Goal: Task Accomplishment & Management: Manage account settings

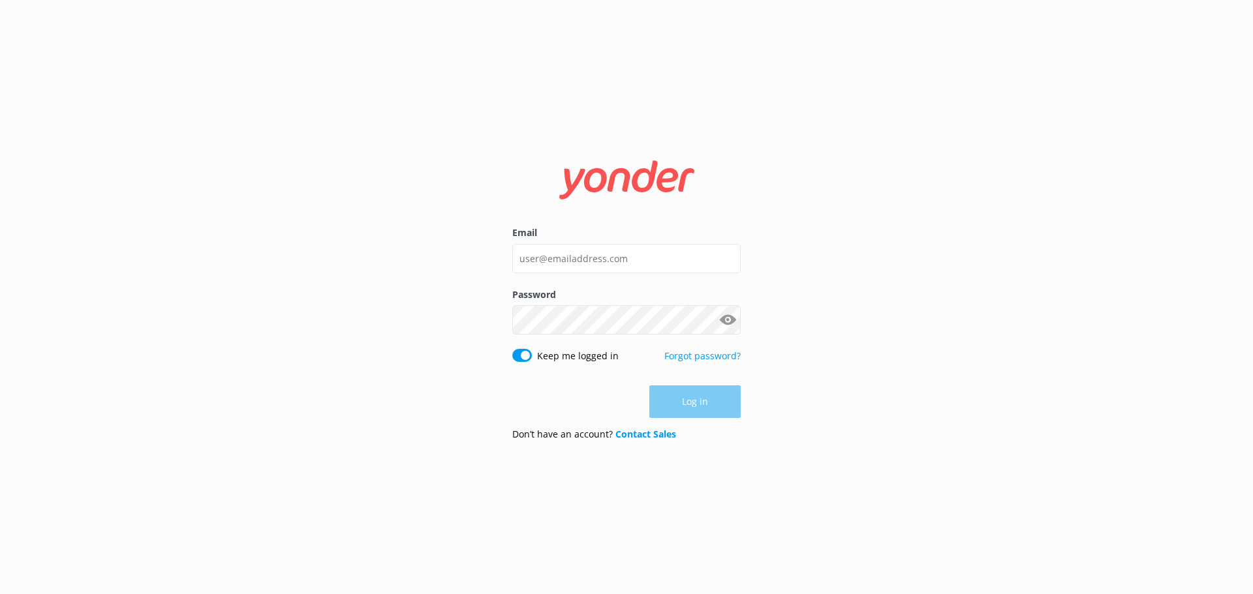
type input "[EMAIL_ADDRESS][DOMAIN_NAME]"
click at [599, 256] on input "[EMAIL_ADDRESS][DOMAIN_NAME]" at bounding box center [626, 258] width 228 height 29
click at [547, 266] on input "[EMAIL_ADDRESS][DOMAIN_NAME]" at bounding box center [626, 258] width 228 height 29
drag, startPoint x: 606, startPoint y: 256, endPoint x: 334, endPoint y: 246, distance: 272.2
click at [337, 247] on div "Email [EMAIL_ADDRESS][DOMAIN_NAME] Password Show password Keep me logged in For…" at bounding box center [626, 297] width 1253 height 594
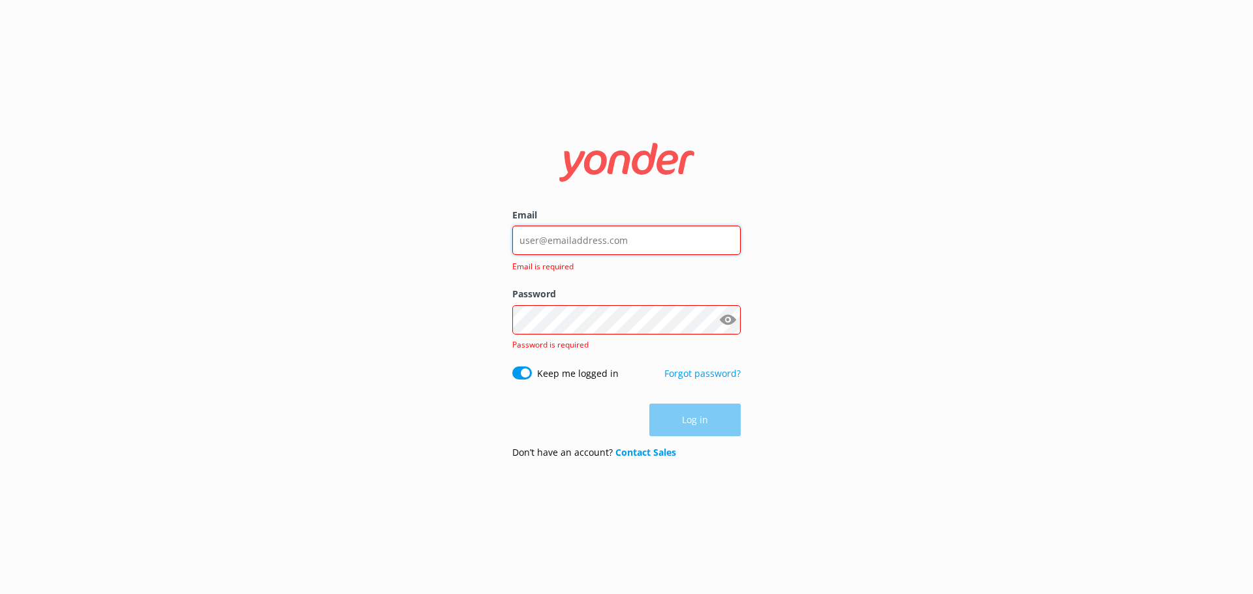
type input "[EMAIL_ADDRESS][DOMAIN_NAME]"
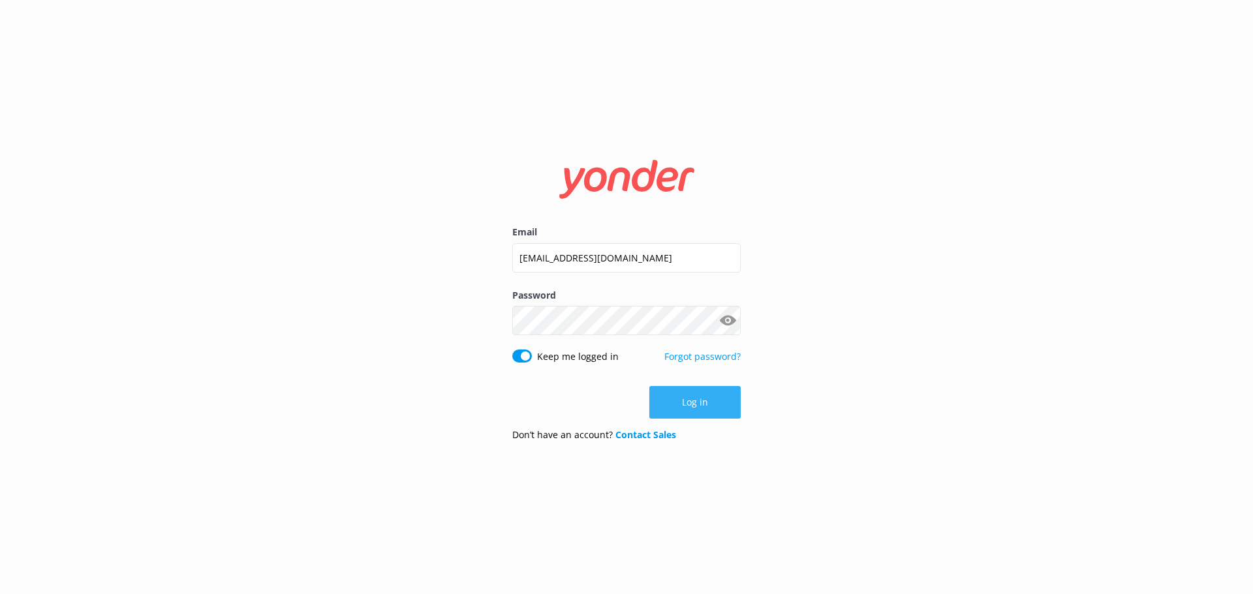
click at [676, 401] on button "Log in" at bounding box center [694, 402] width 91 height 33
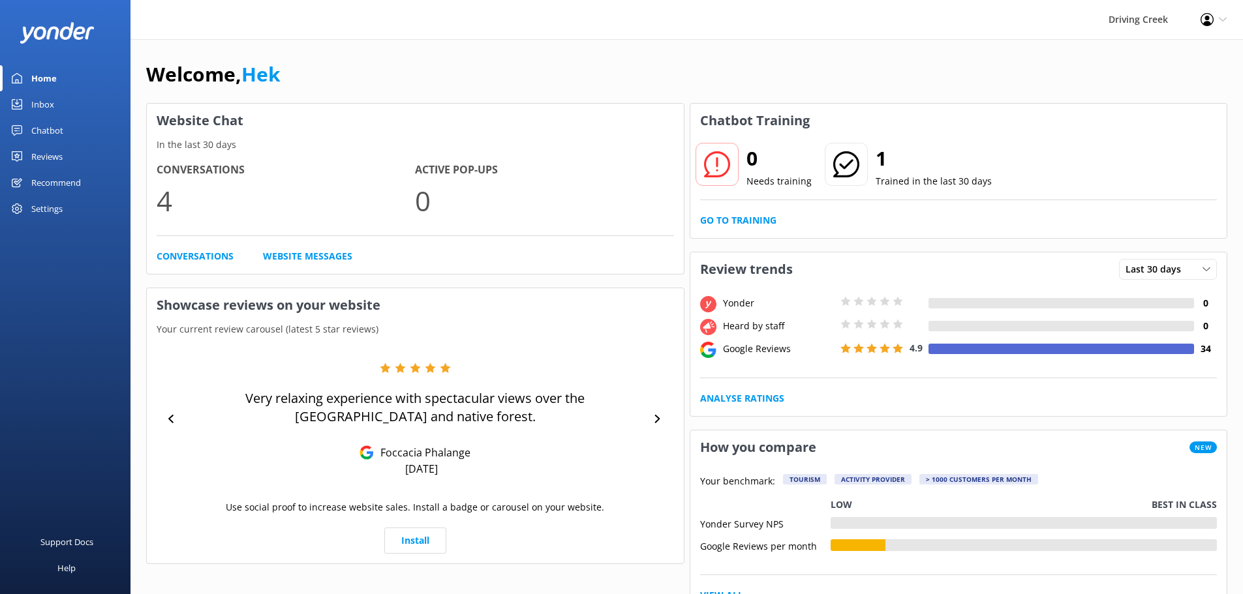
click at [64, 136] on link "Chatbot" at bounding box center [65, 130] width 130 height 26
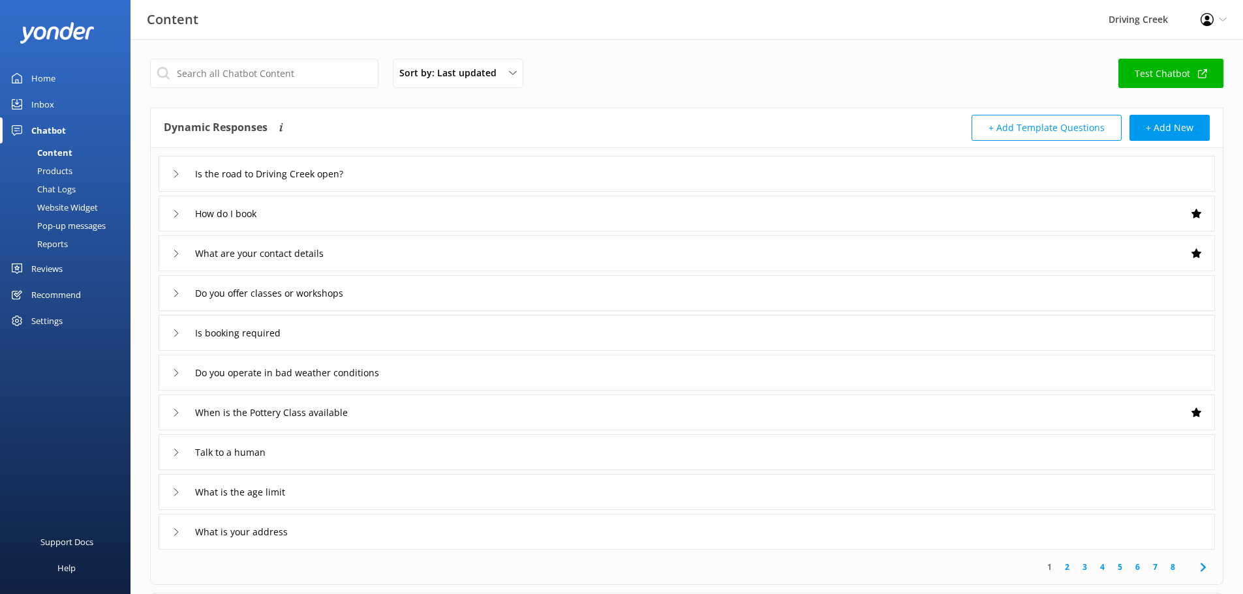
click at [48, 295] on div "Recommend" at bounding box center [56, 295] width 50 height 26
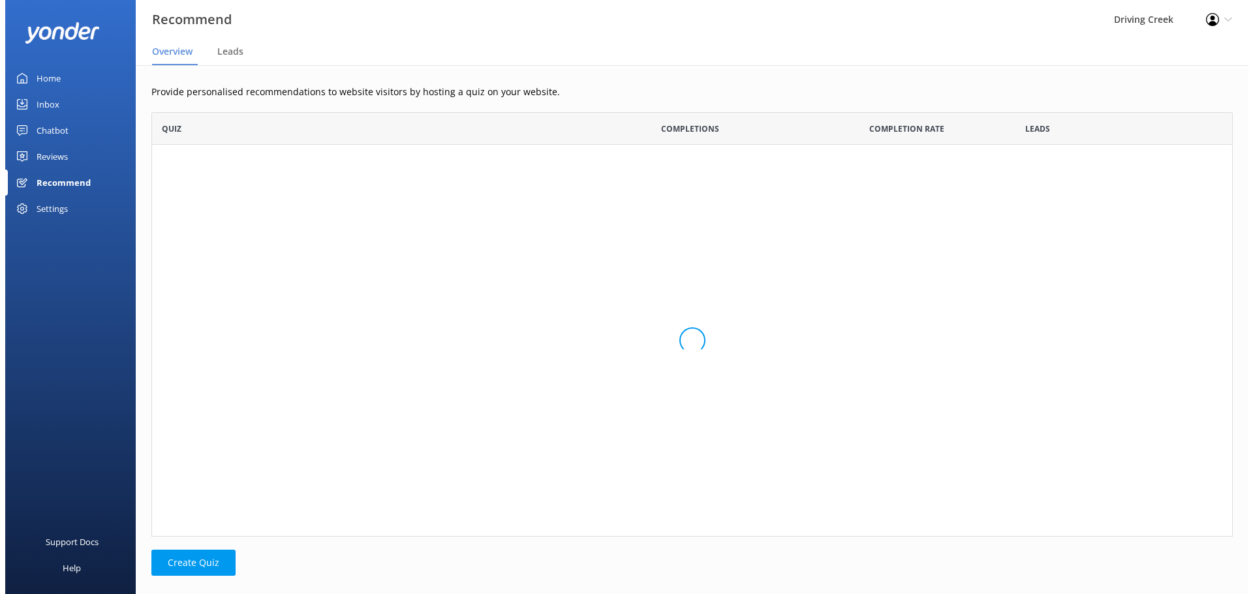
scroll to position [415, 1071]
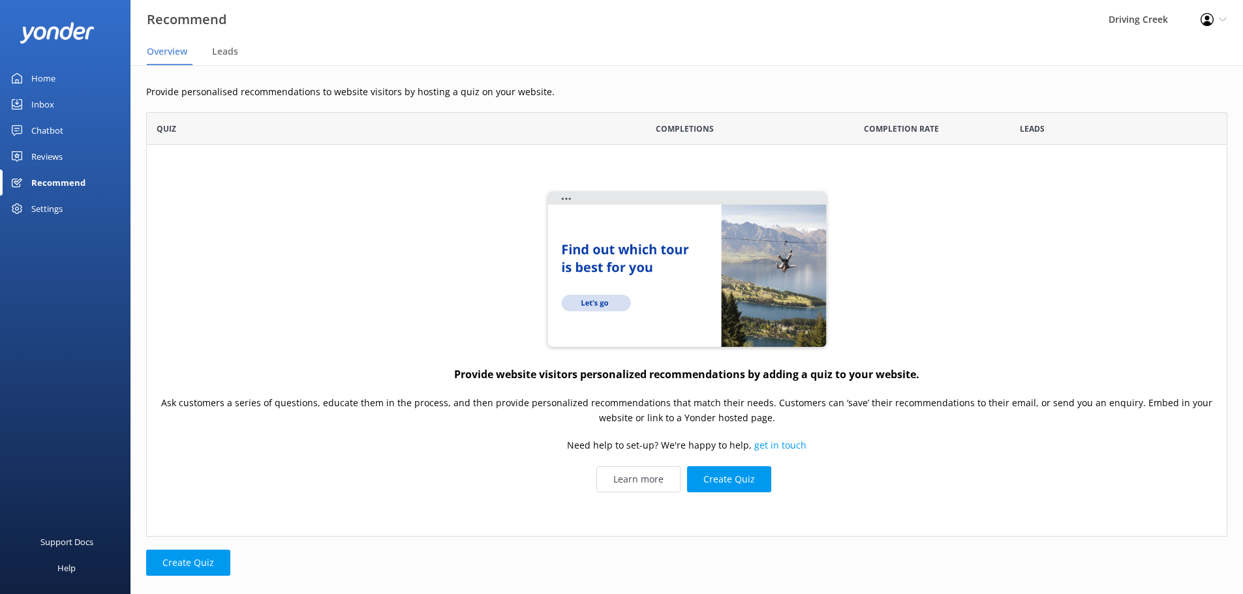
click at [68, 153] on link "Reviews" at bounding box center [65, 157] width 130 height 26
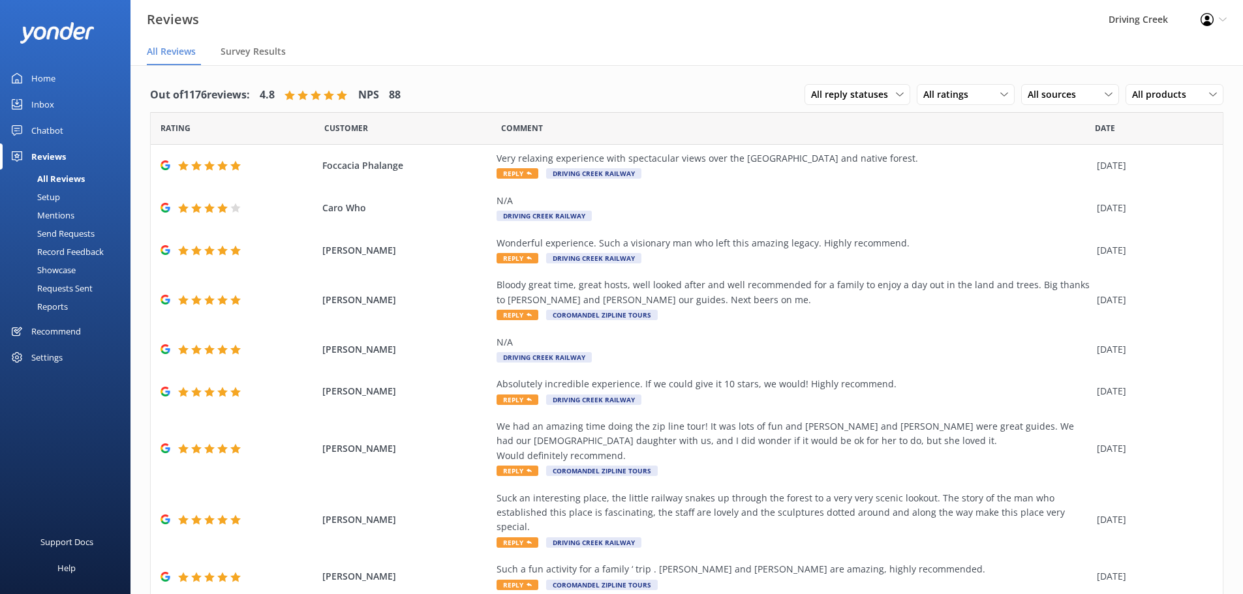
click at [49, 354] on div "Settings" at bounding box center [46, 357] width 31 height 26
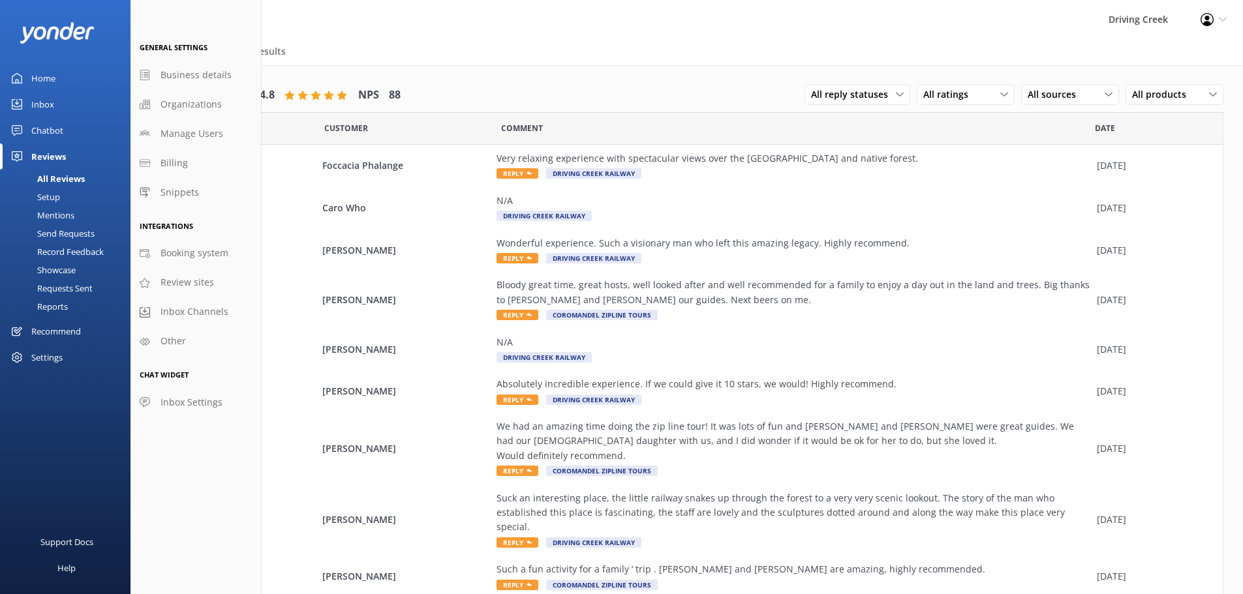
click at [50, 127] on div "Chatbot" at bounding box center [47, 130] width 32 height 26
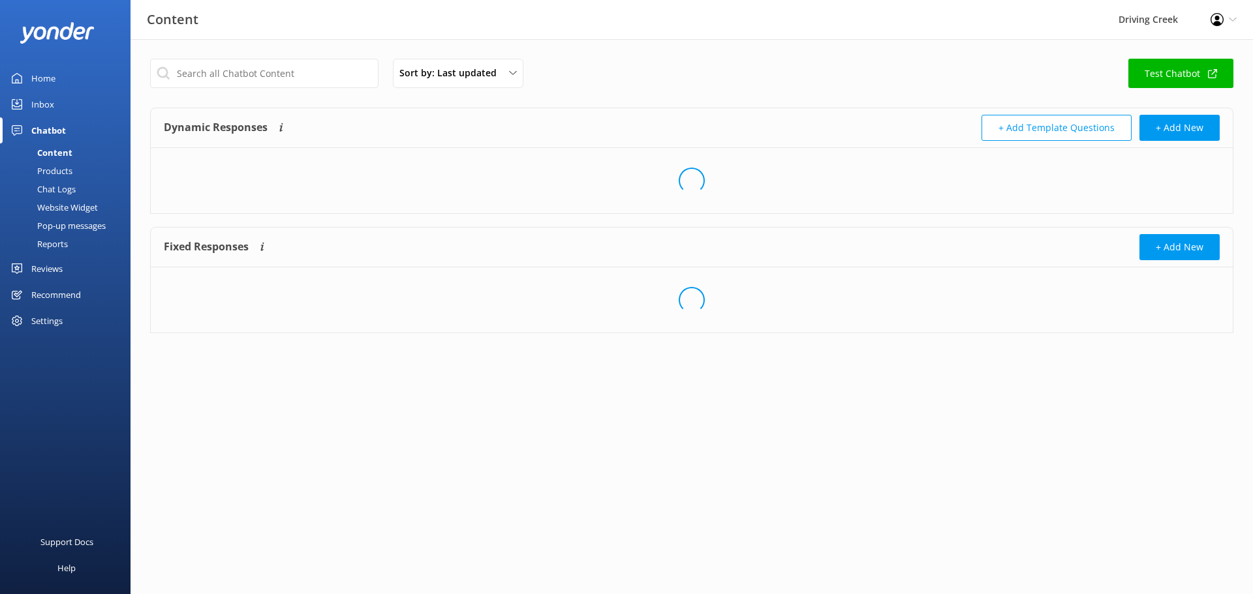
click at [45, 99] on div "Inbox" at bounding box center [42, 104] width 23 height 26
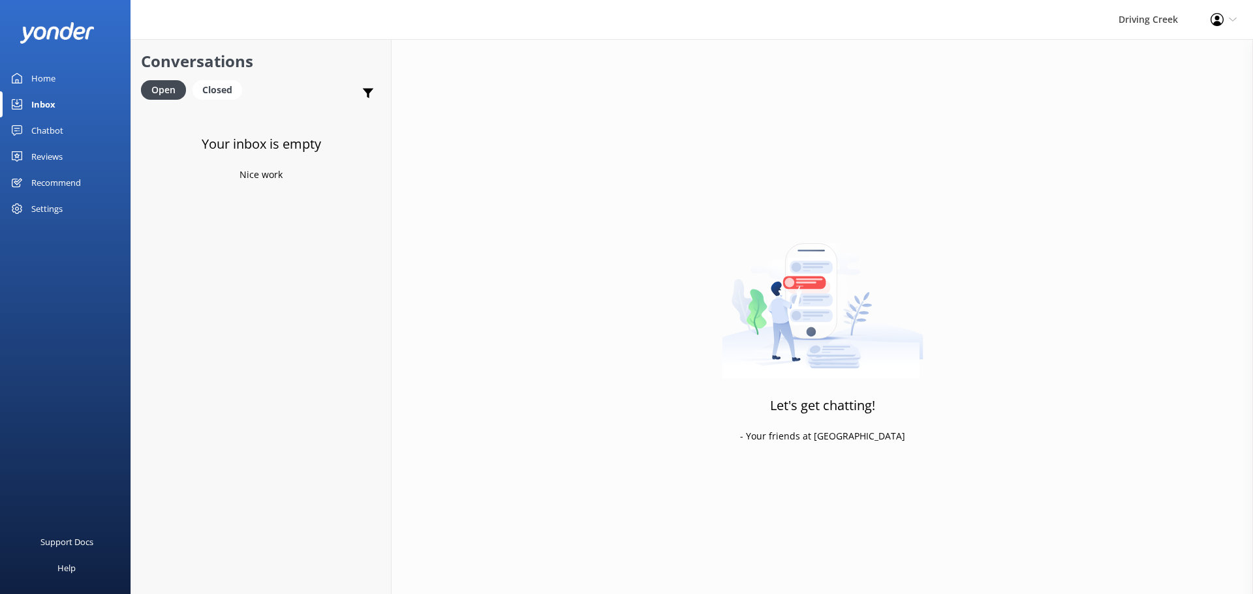
click at [50, 84] on div "Home" at bounding box center [43, 78] width 24 height 26
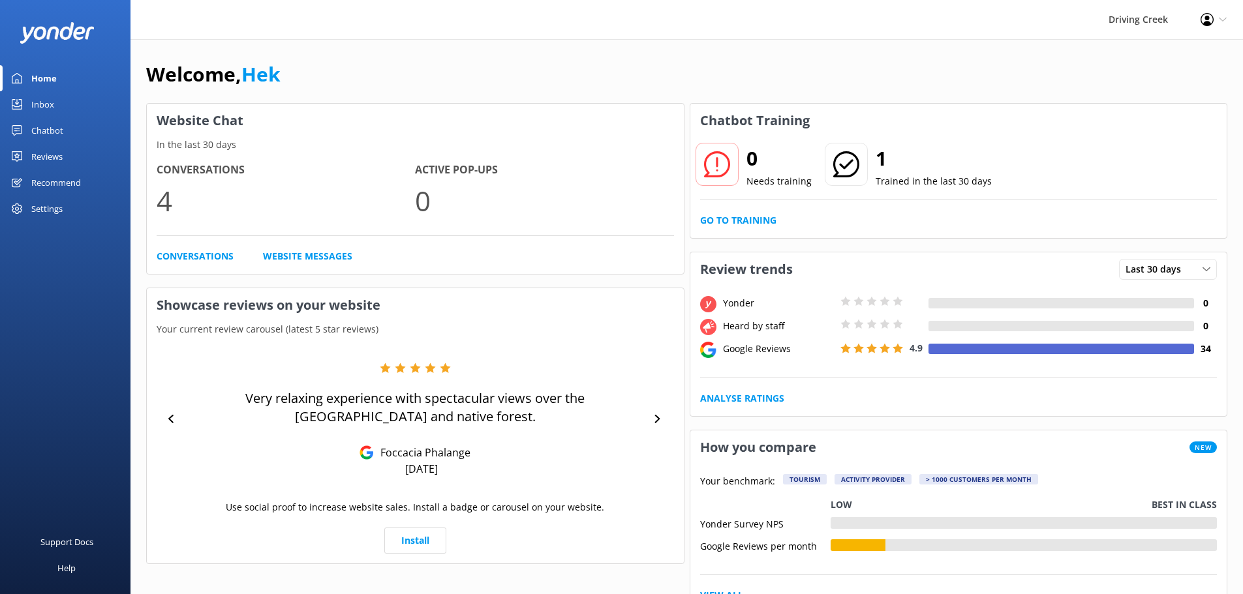
click at [57, 106] on link "Inbox" at bounding box center [65, 104] width 130 height 26
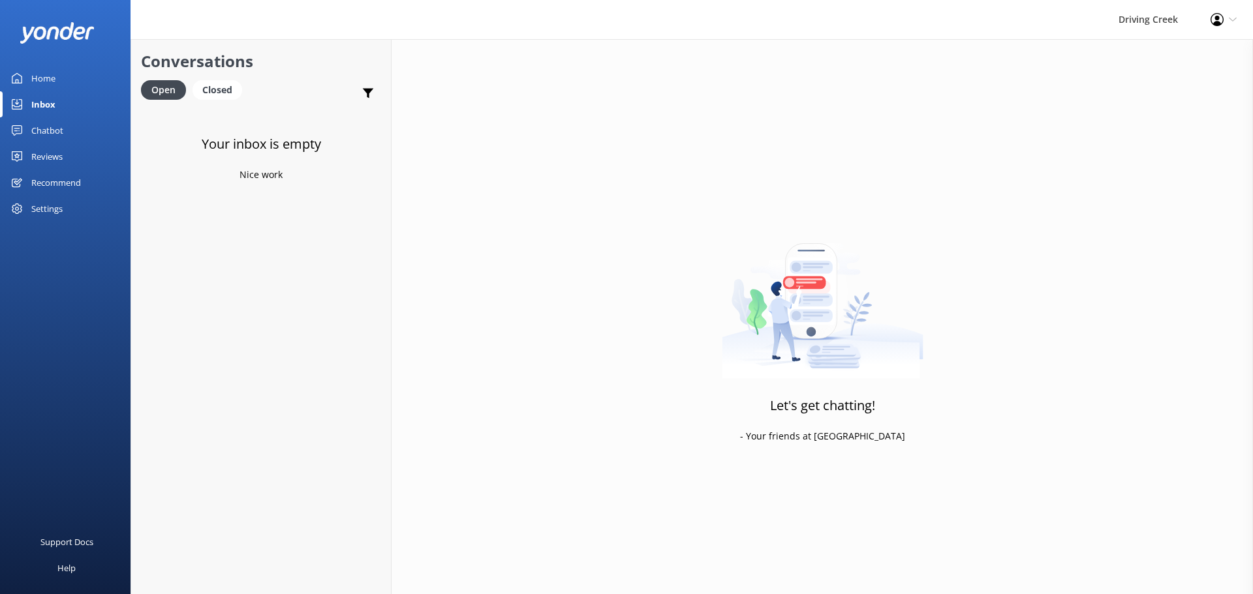
click at [42, 123] on div "Chatbot" at bounding box center [47, 130] width 32 height 26
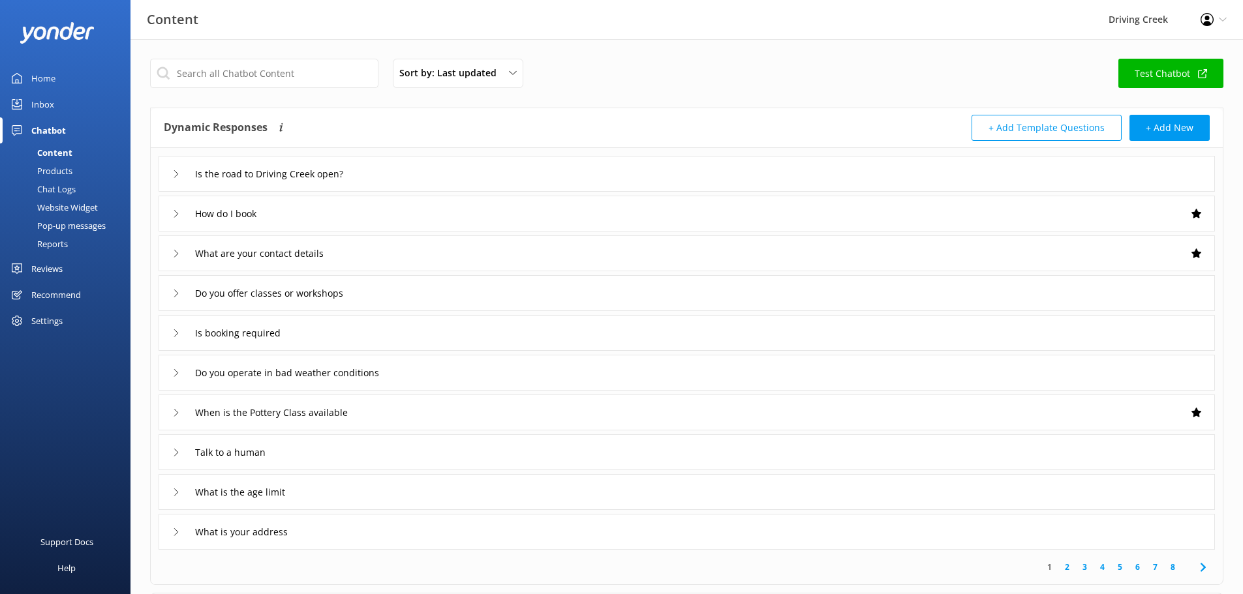
click at [45, 109] on div "Inbox" at bounding box center [42, 104] width 23 height 26
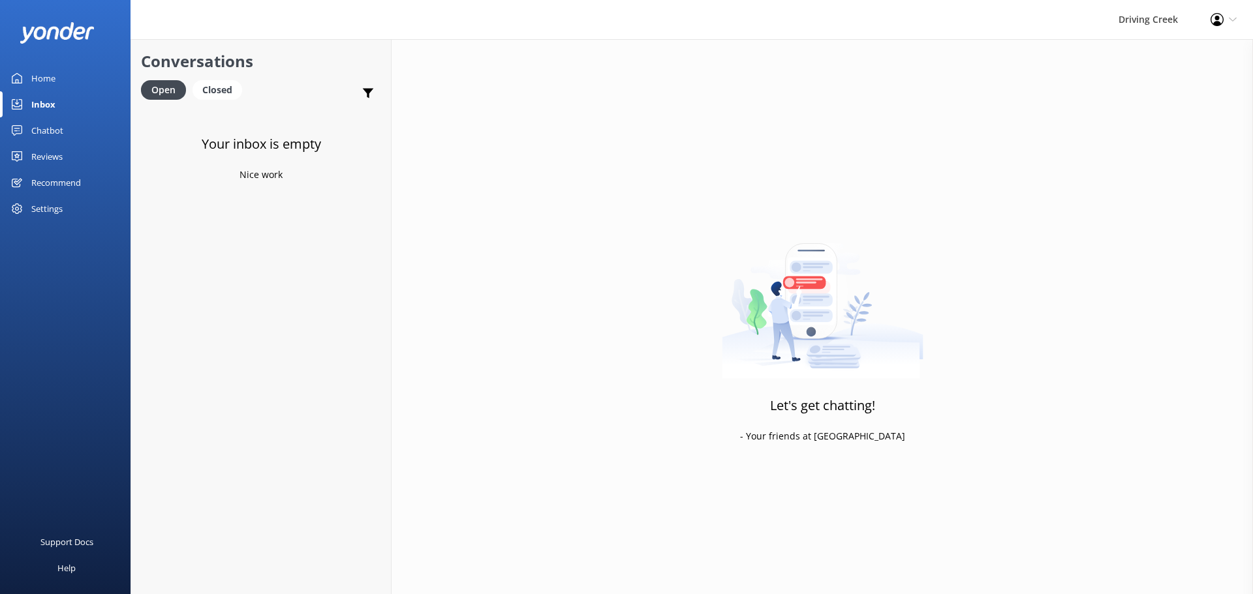
click at [48, 106] on div "Inbox" at bounding box center [43, 104] width 24 height 26
click at [44, 129] on div "Chatbot" at bounding box center [47, 130] width 32 height 26
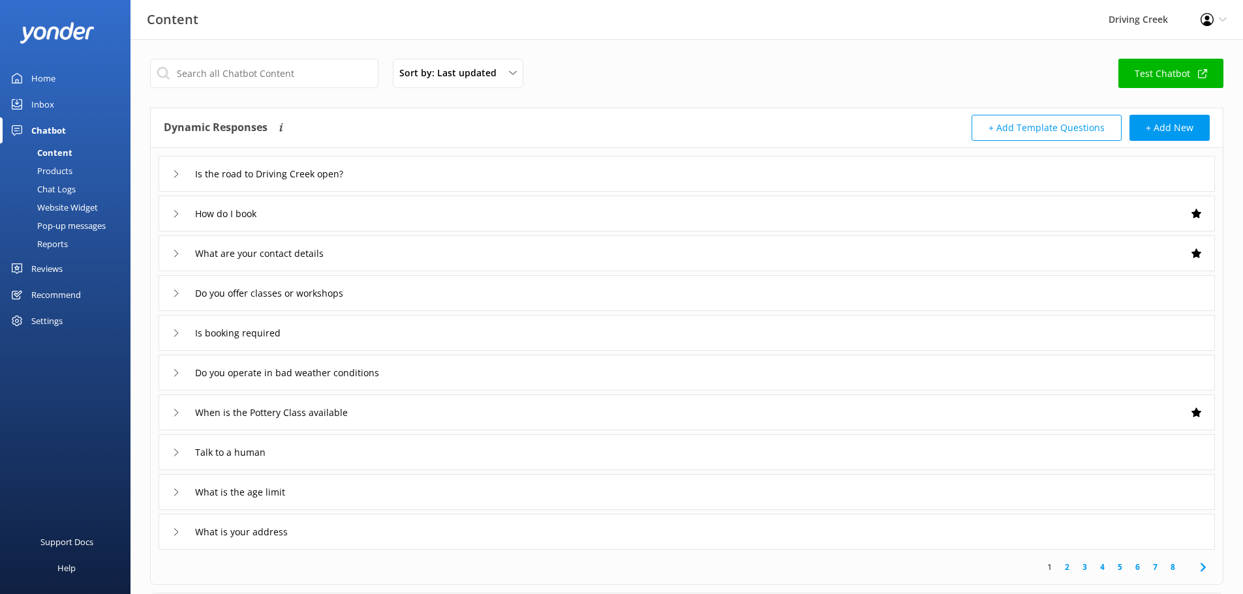
click at [50, 104] on div "Inbox" at bounding box center [42, 104] width 23 height 26
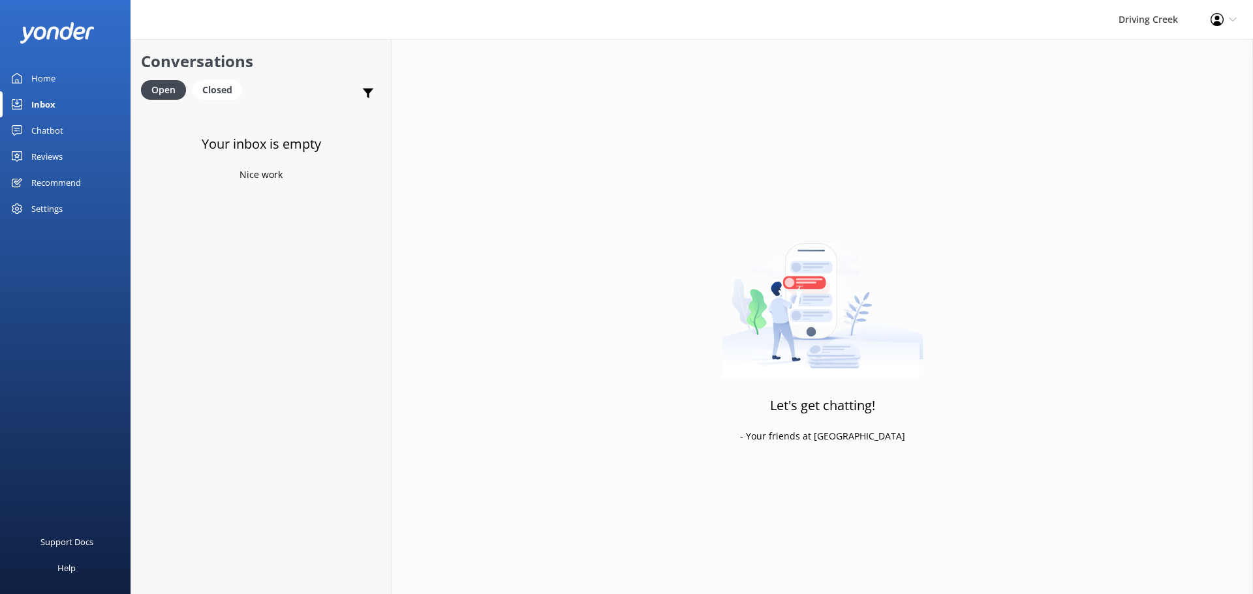
click at [48, 158] on div "Reviews" at bounding box center [46, 157] width 31 height 26
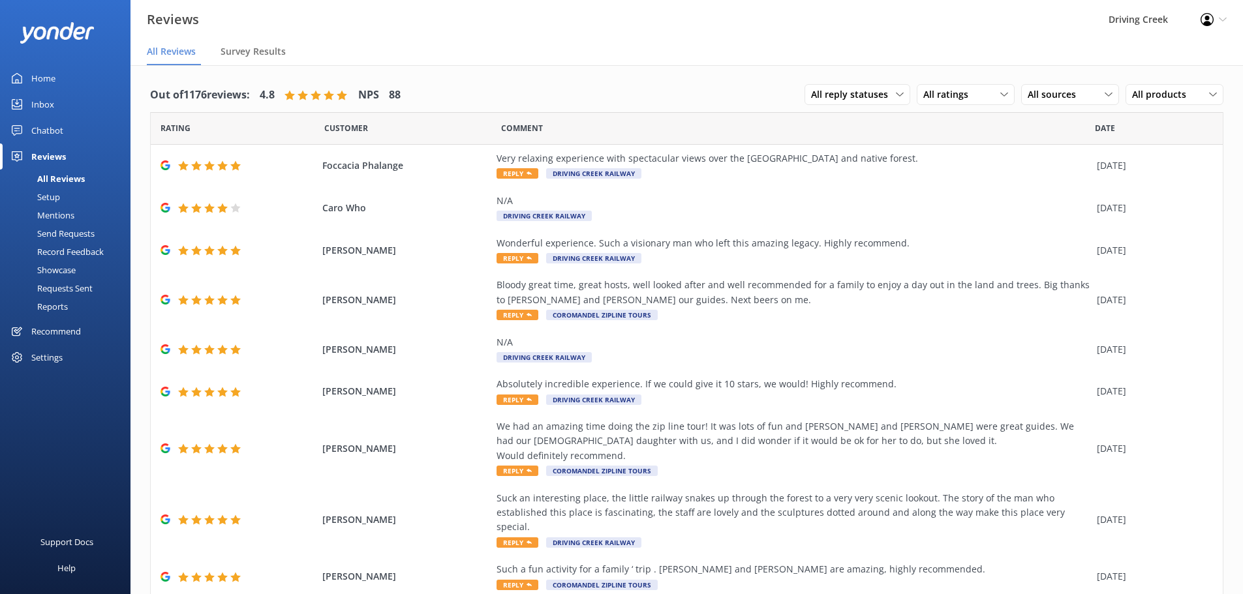
click at [68, 101] on link "Inbox" at bounding box center [65, 104] width 130 height 26
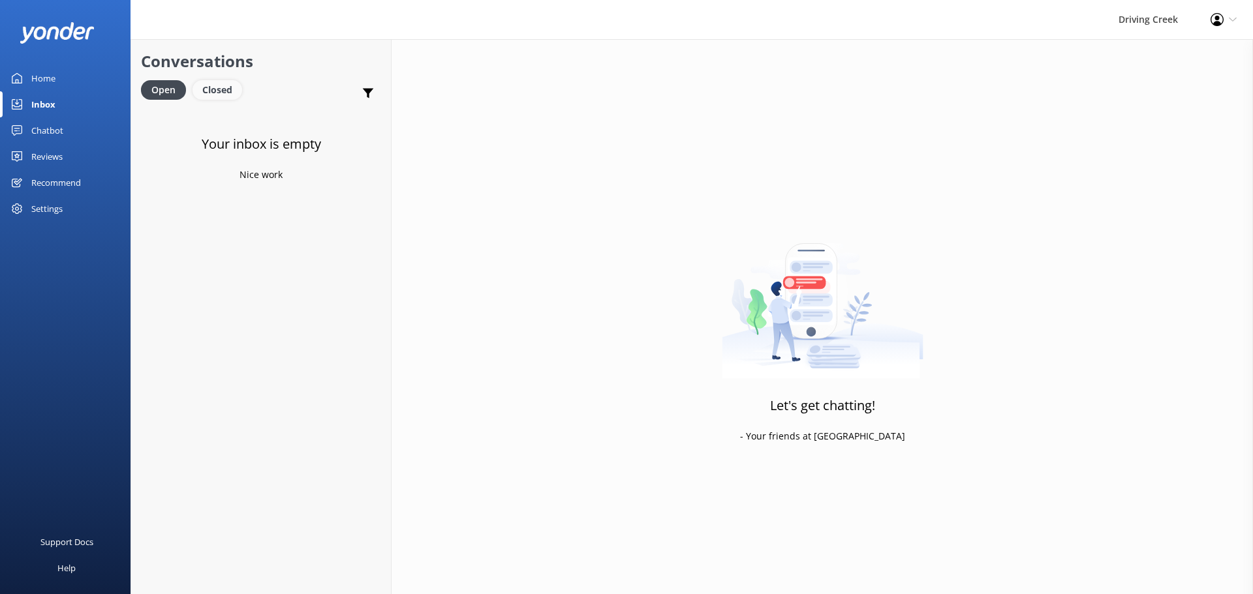
click at [226, 99] on div "Closed" at bounding box center [217, 90] width 50 height 20
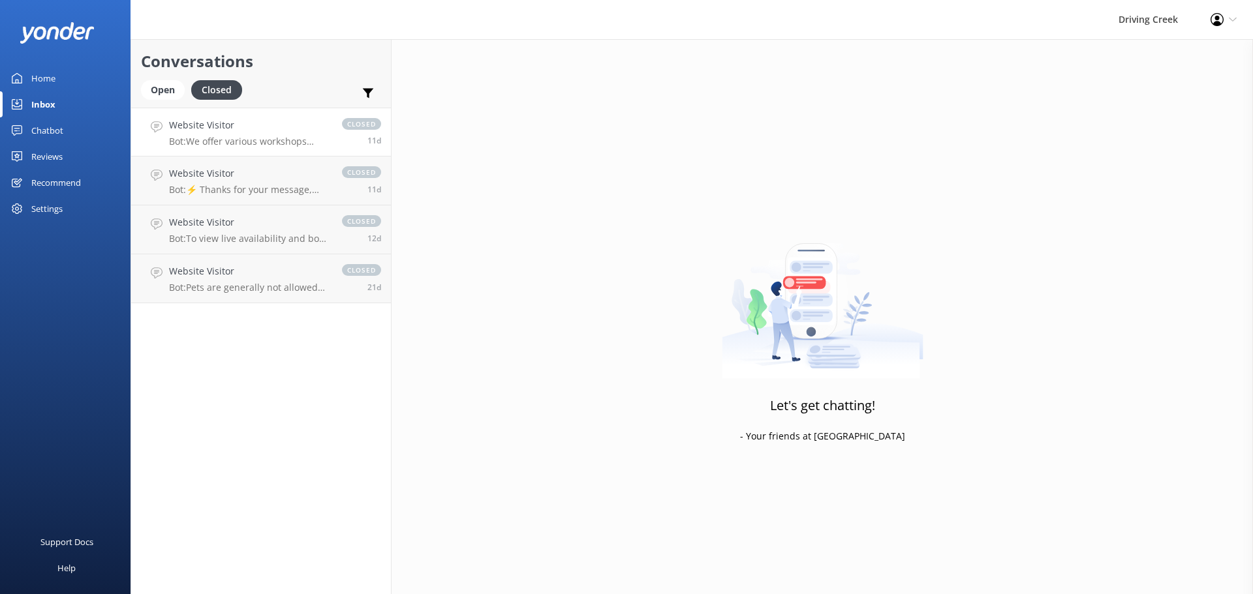
click at [283, 129] on h4 "Website Visitor" at bounding box center [249, 125] width 160 height 14
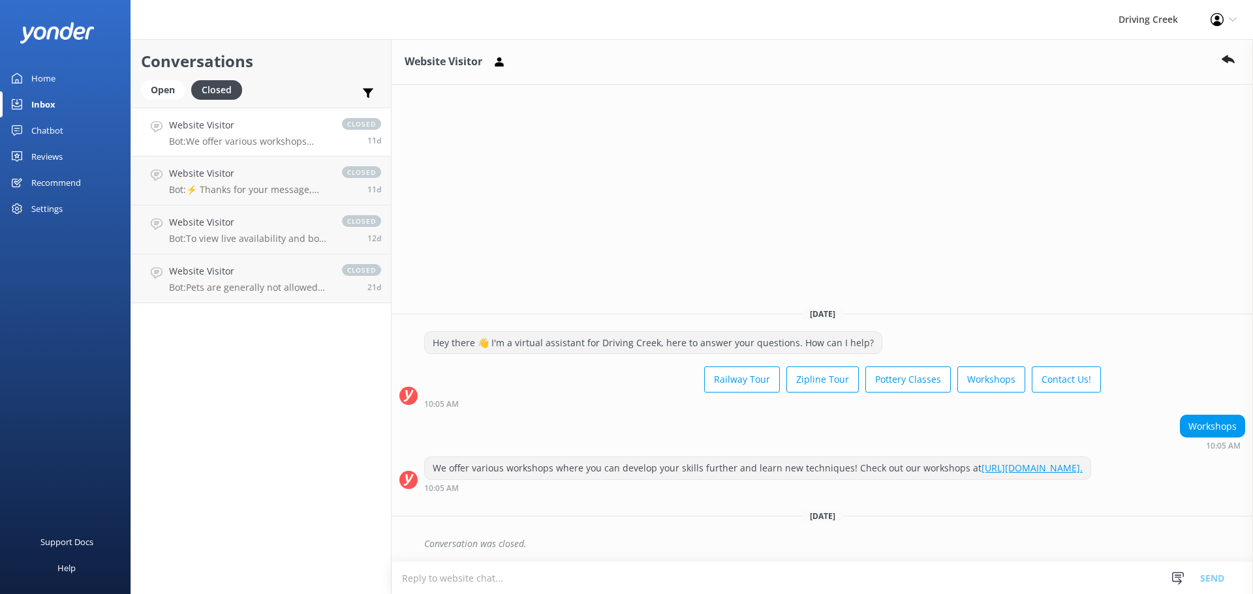
click at [54, 104] on div "Inbox" at bounding box center [43, 104] width 24 height 26
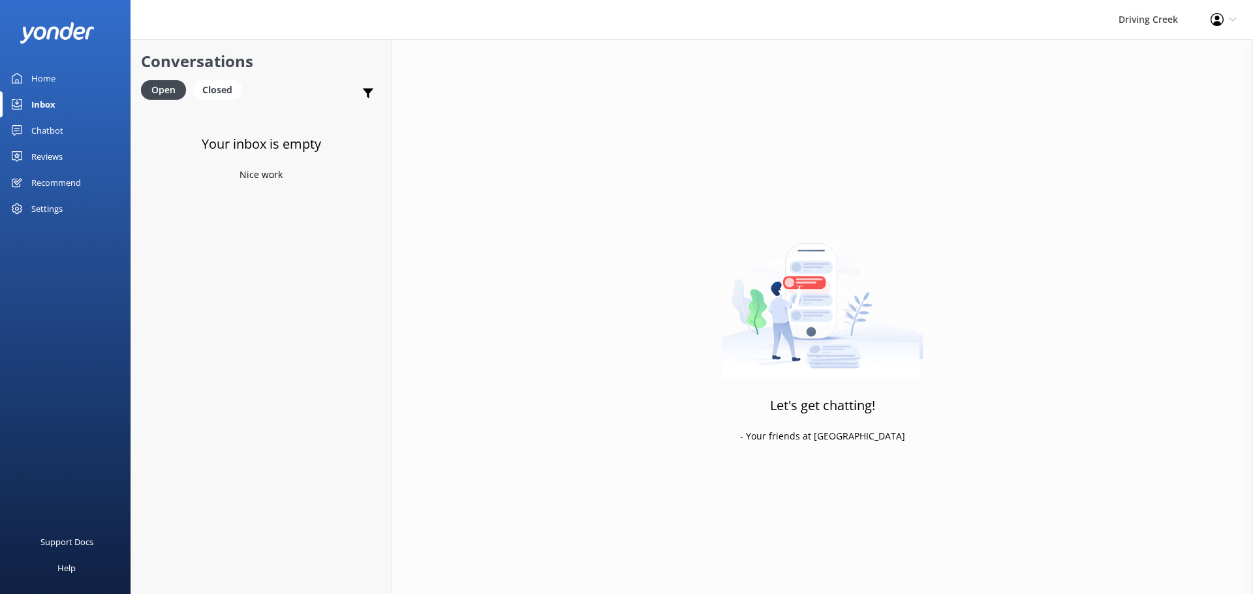
click at [43, 108] on div "Inbox" at bounding box center [43, 104] width 24 height 26
click at [49, 205] on div "Settings" at bounding box center [46, 209] width 31 height 26
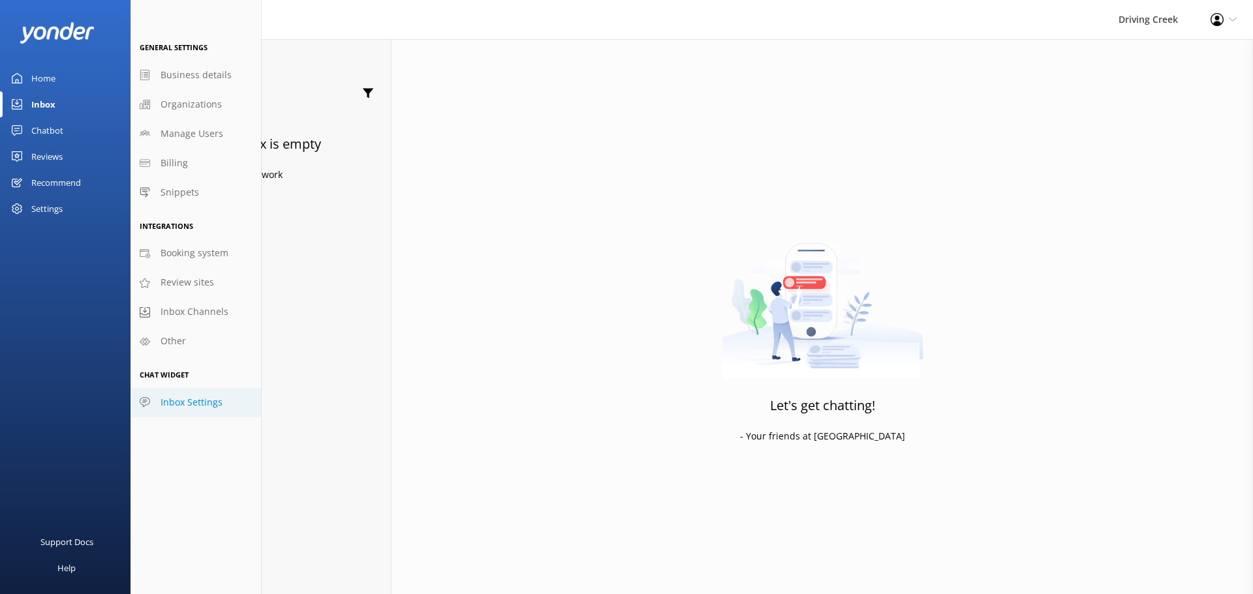
click at [174, 409] on span "Inbox Settings" at bounding box center [191, 402] width 62 height 14
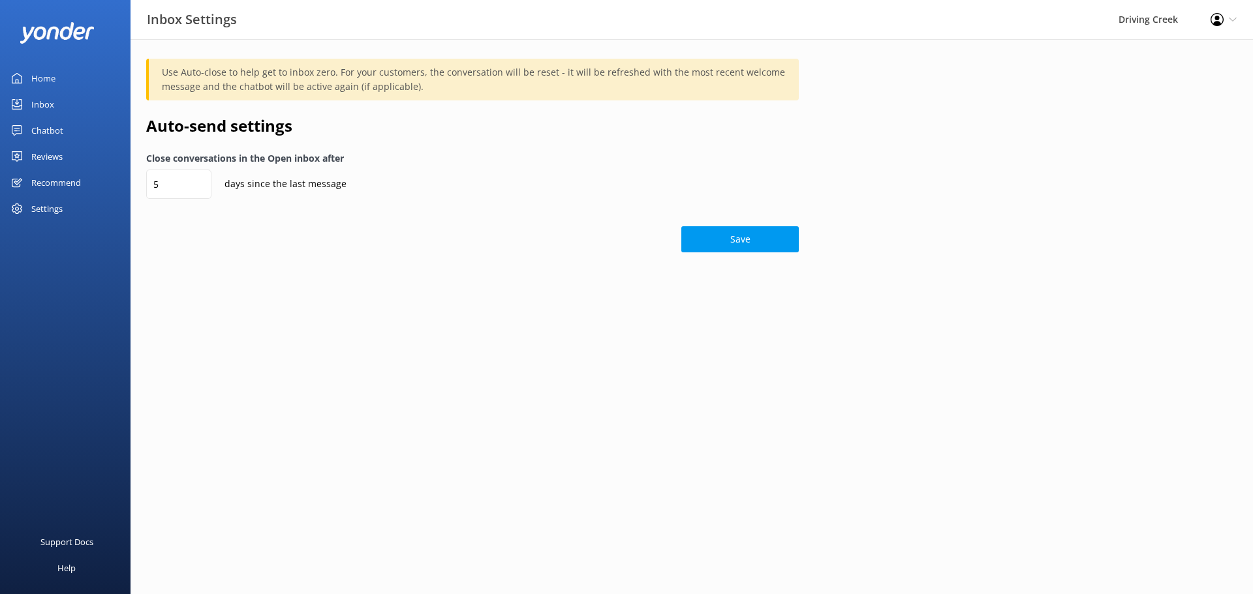
click at [67, 206] on div "Settings" at bounding box center [65, 209] width 130 height 26
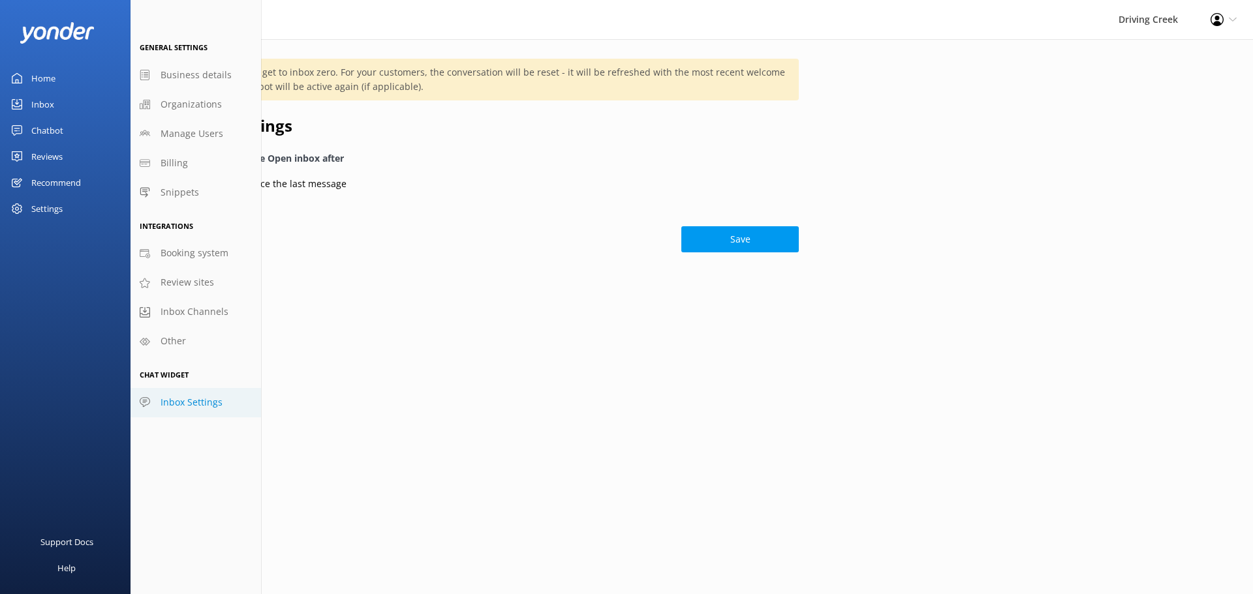
click at [66, 300] on div "Support Docs Help" at bounding box center [65, 445] width 130 height 297
click at [345, 327] on html "Inbox Settings Driving Creek Profile Settings Logout Home Inbox Chatbot Content…" at bounding box center [626, 297] width 1253 height 594
